Goal: Navigation & Orientation: Find specific page/section

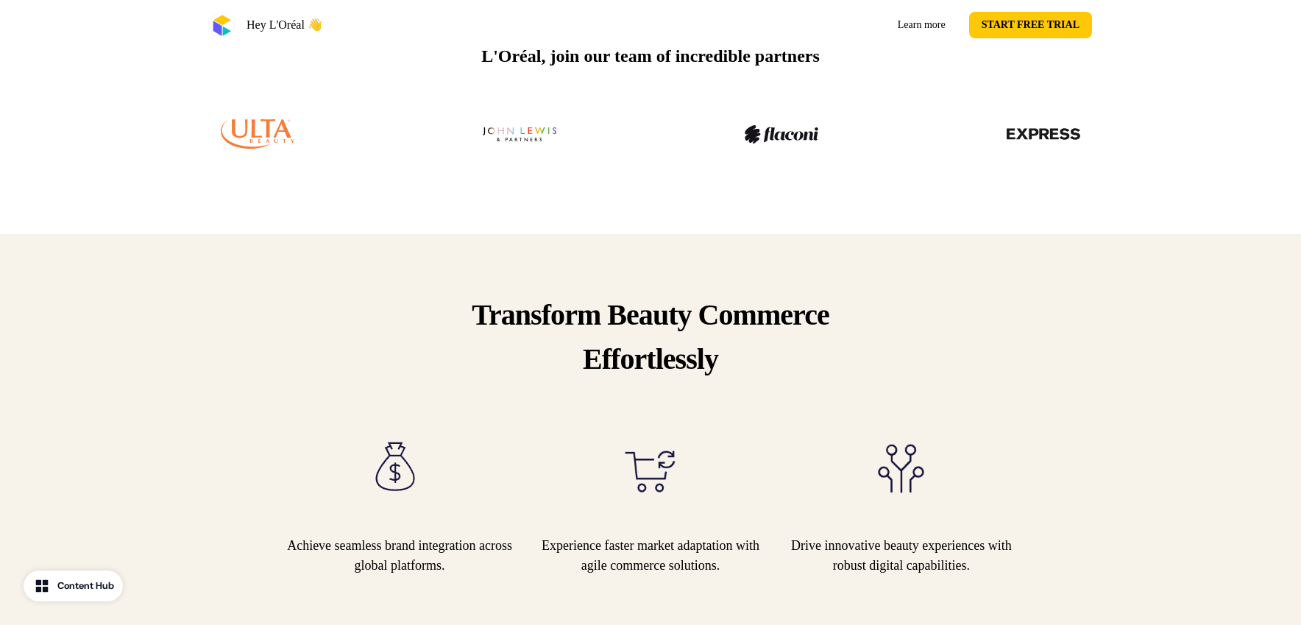
scroll to position [472, 0]
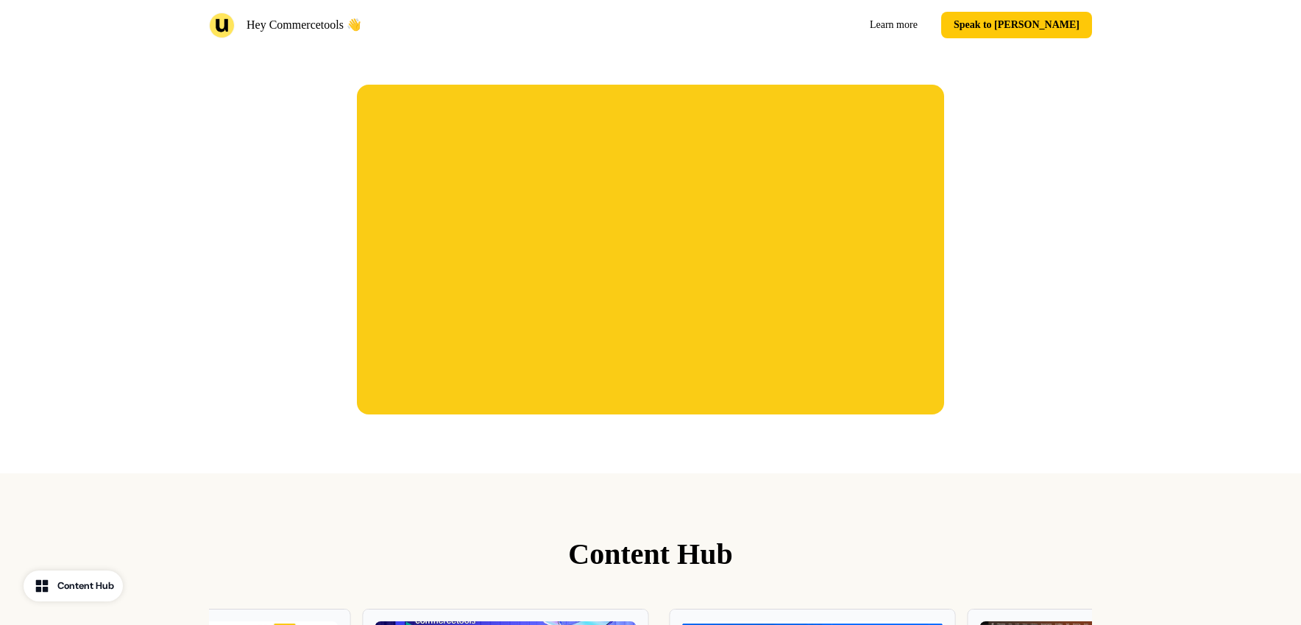
scroll to position [1382, 0]
